Goal: Find specific page/section: Find specific page/section

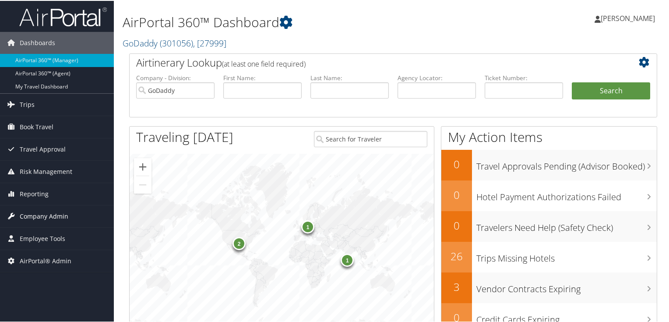
click at [40, 213] on span "Company Admin" at bounding box center [44, 216] width 49 height 22
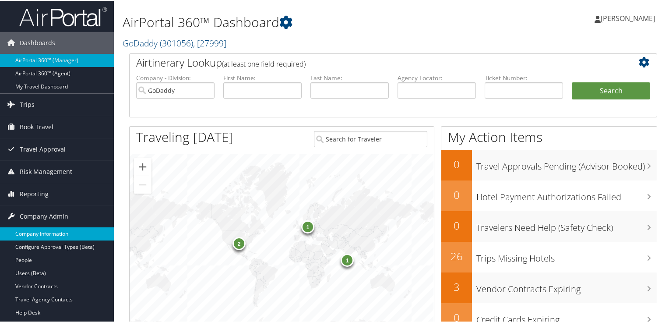
drag, startPoint x: 37, startPoint y: 233, endPoint x: 38, endPoint y: 225, distance: 7.5
click at [36, 233] on link "Company Information" at bounding box center [57, 232] width 114 height 13
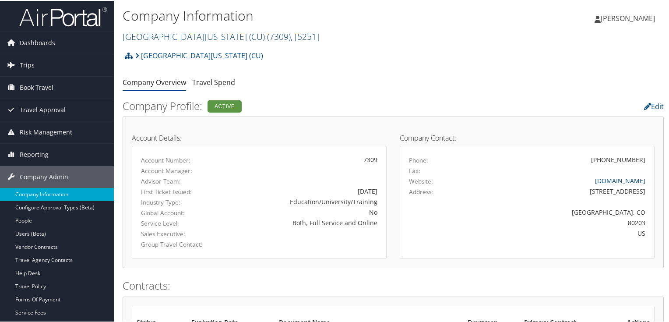
click at [215, 33] on link "[GEOGRAPHIC_DATA][US_STATE] (CU) ( 7309 ) , [ 5251 ]" at bounding box center [221, 36] width 197 height 12
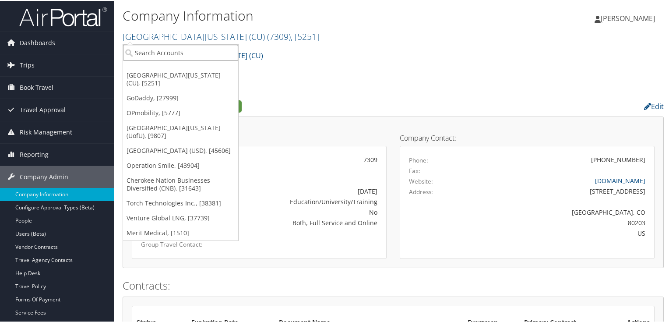
click at [195, 52] on input "search" at bounding box center [180, 52] width 115 height 16
paste input "2497"
type input "2497"
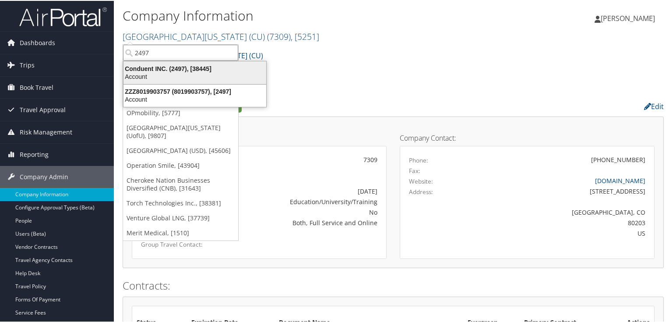
click at [170, 68] on div "Conduent INC. (2497), [38445]" at bounding box center [194, 68] width 153 height 8
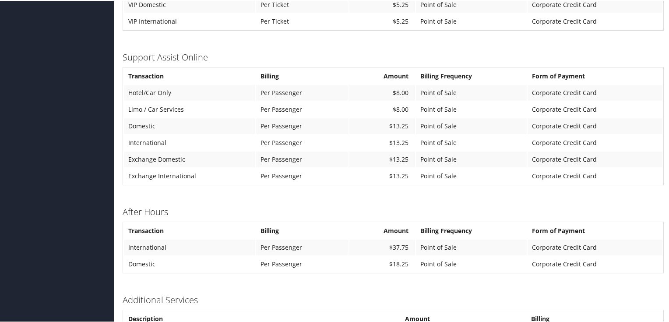
scroll to position [611, 0]
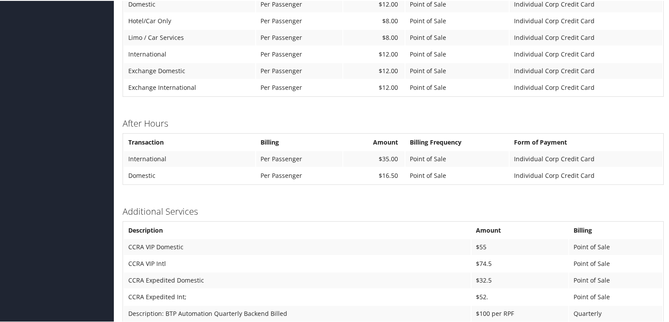
scroll to position [627, 0]
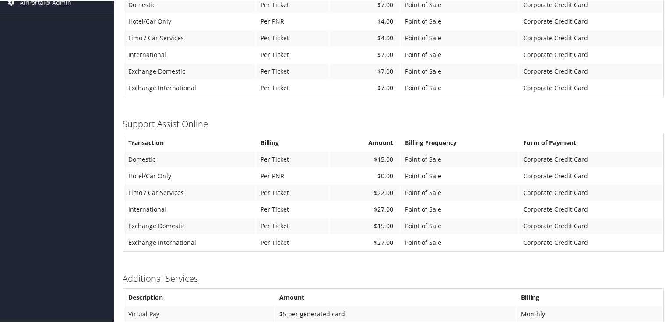
scroll to position [491, 0]
